Goal: Transaction & Acquisition: Subscribe to service/newsletter

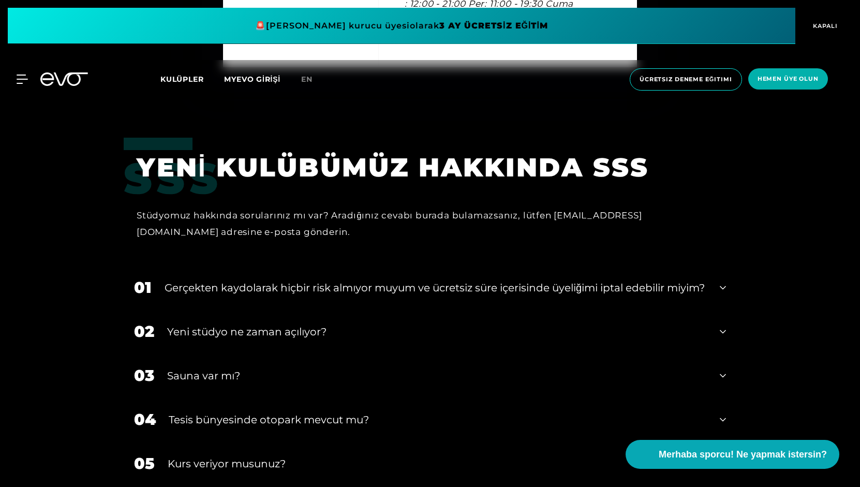
scroll to position [3589, 0]
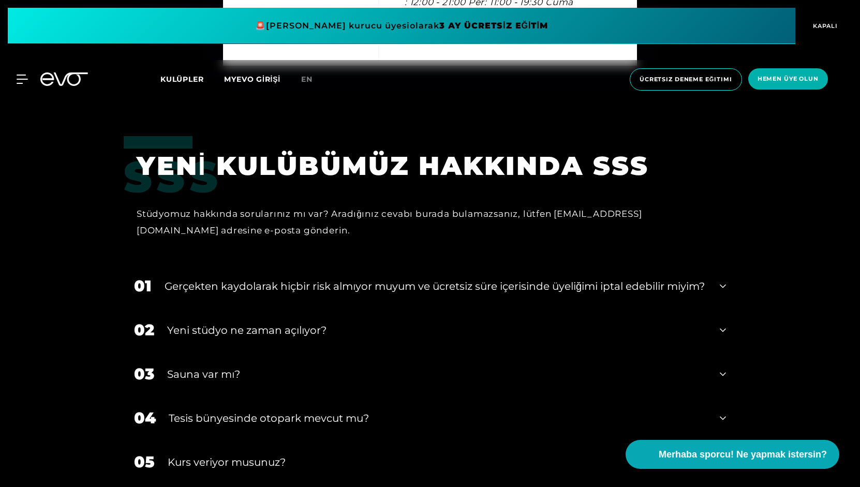
click at [575, 374] on div "Sauna var mı?" at bounding box center [437, 374] width 540 height 16
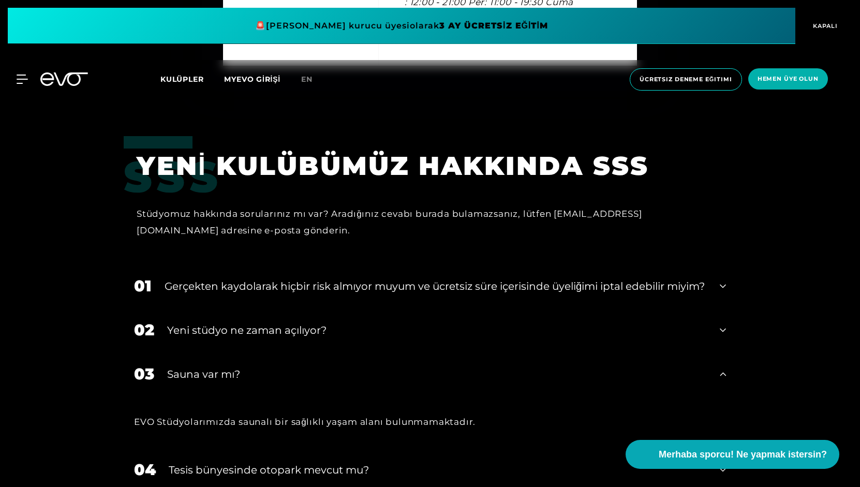
click at [575, 374] on div "Sauna var mı?" at bounding box center [437, 374] width 540 height 16
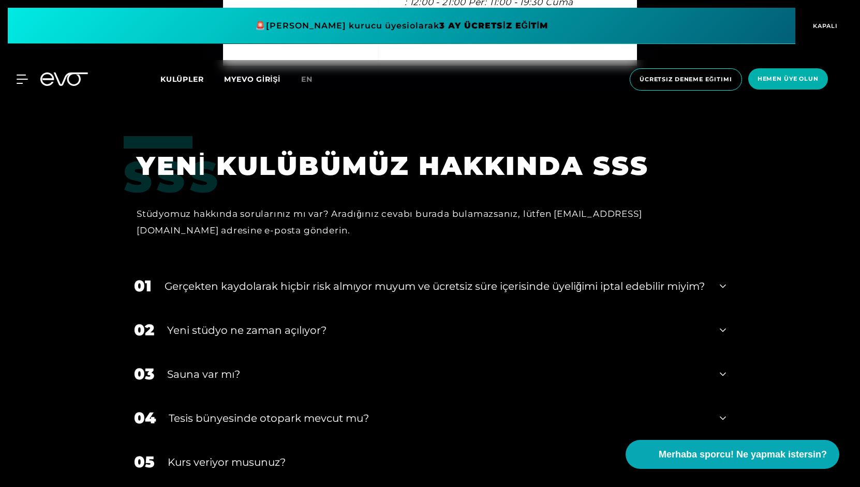
click at [575, 374] on div "Sauna var mı?" at bounding box center [437, 374] width 540 height 16
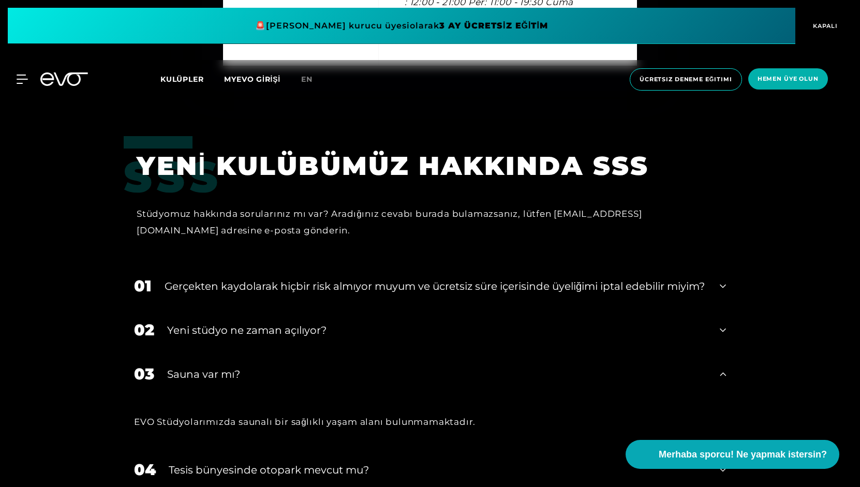
click at [575, 374] on div "Sauna var mı?" at bounding box center [437, 374] width 540 height 16
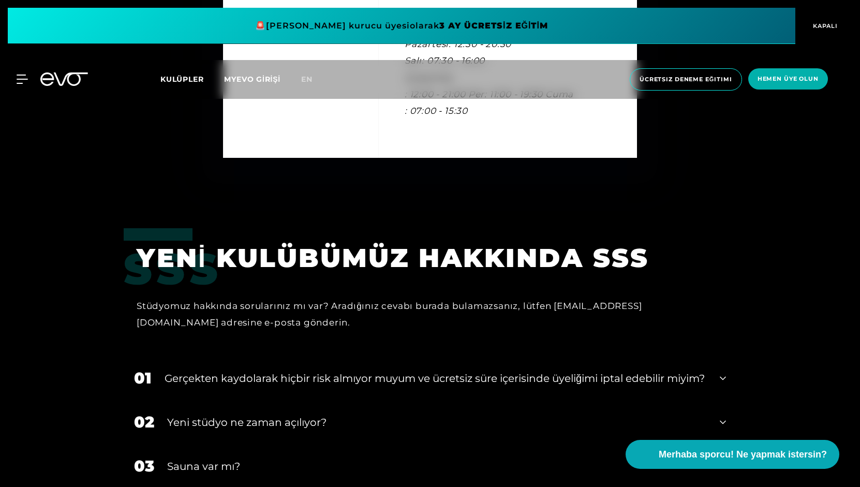
scroll to position [3506, 0]
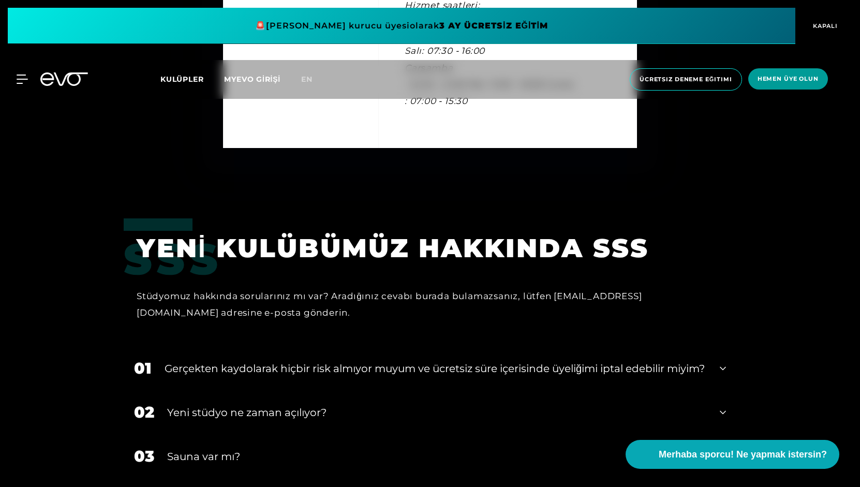
click at [777, 76] on font "Hemen üye olun" at bounding box center [788, 78] width 61 height 7
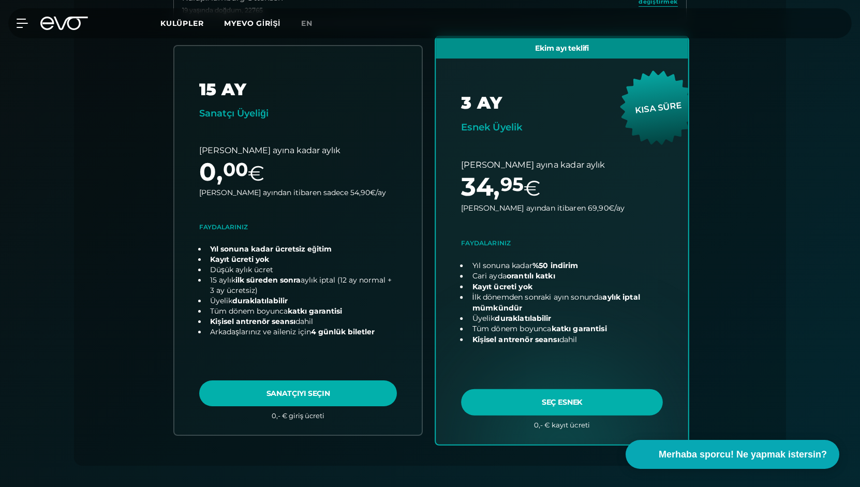
scroll to position [351, 0]
click at [565, 403] on link "plan seç" at bounding box center [562, 239] width 253 height 407
click at [605, 269] on link "plan seç" at bounding box center [562, 239] width 253 height 407
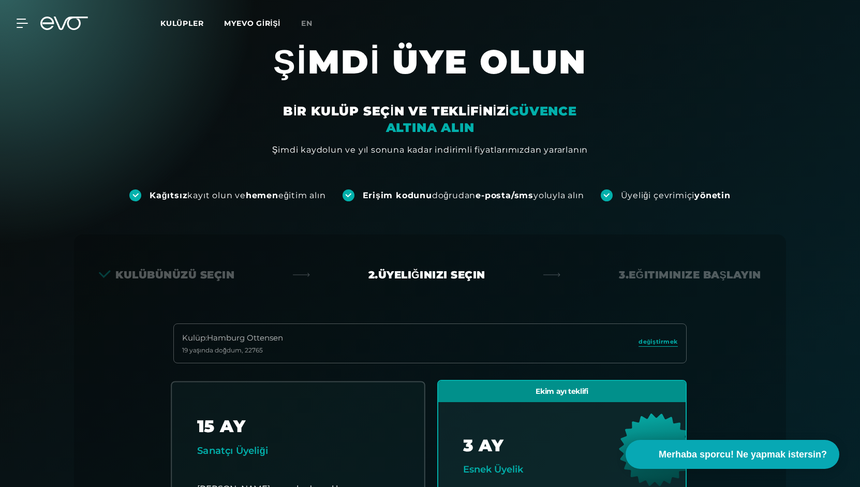
scroll to position [0, 0]
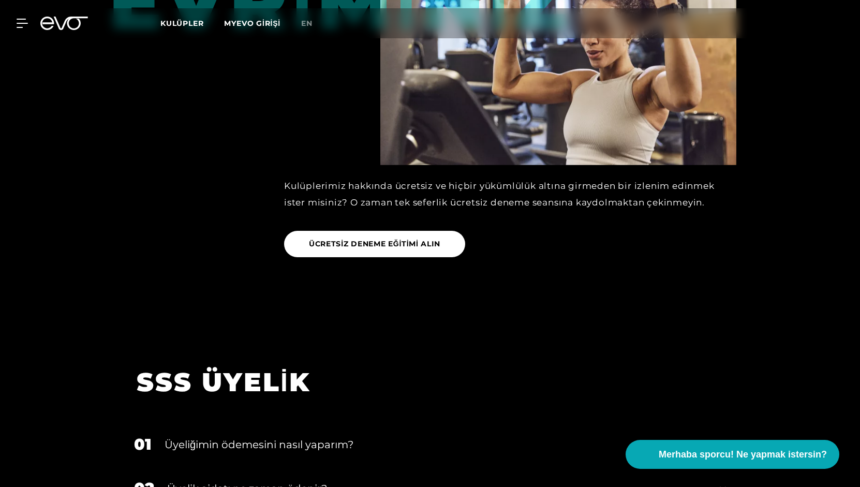
scroll to position [1514, 0]
